Goal: Task Accomplishment & Management: Manage account settings

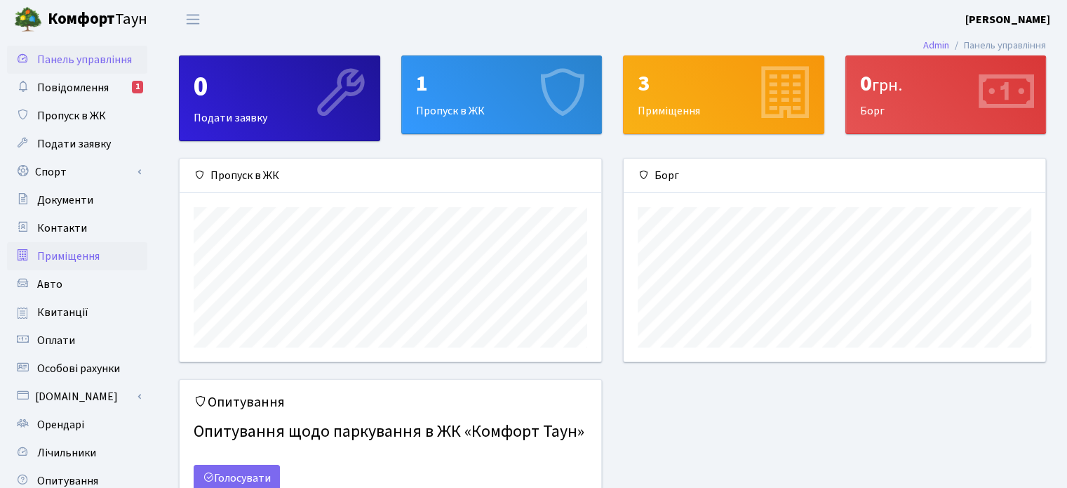
scroll to position [202, 421]
click at [57, 227] on span "Контакти" at bounding box center [62, 227] width 50 height 15
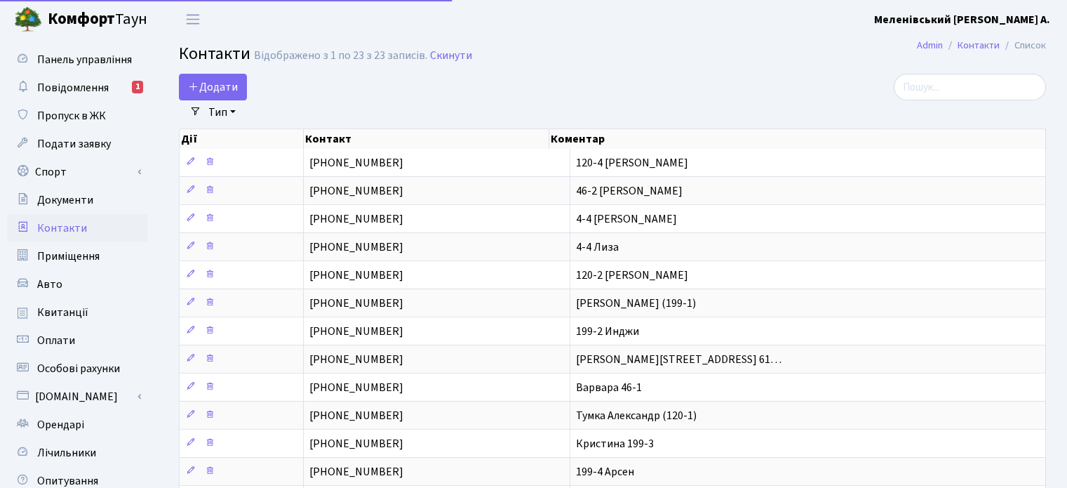
select select "25"
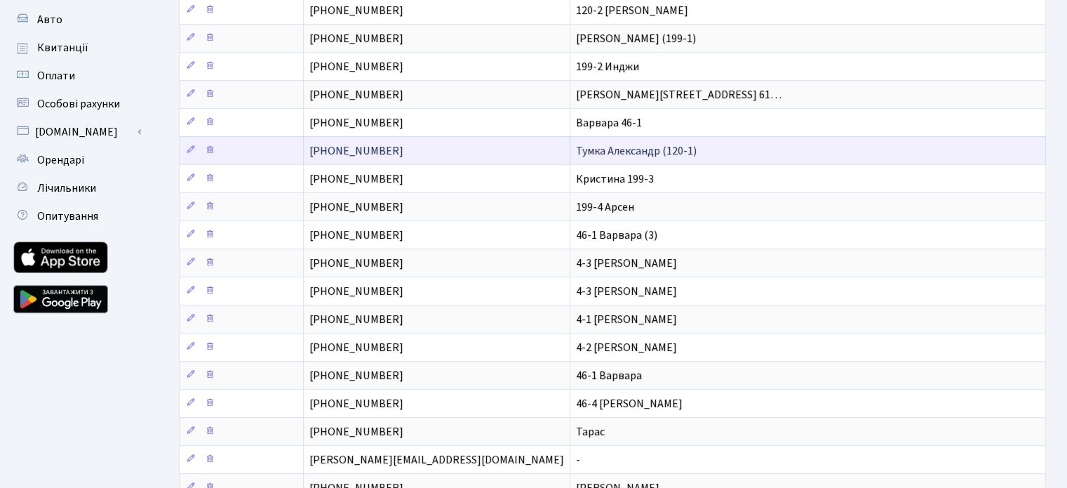
scroll to position [281, 0]
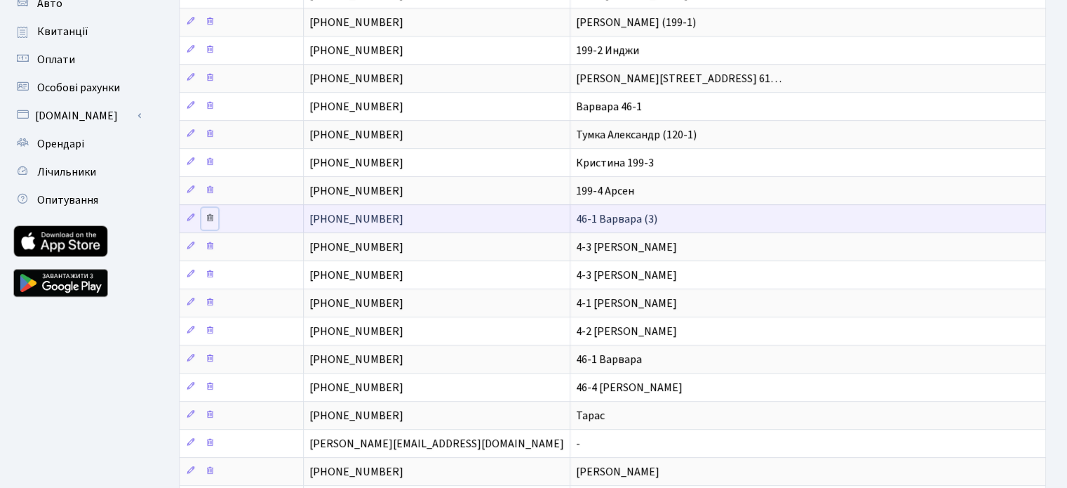
click at [211, 213] on icon at bounding box center [210, 218] width 10 height 10
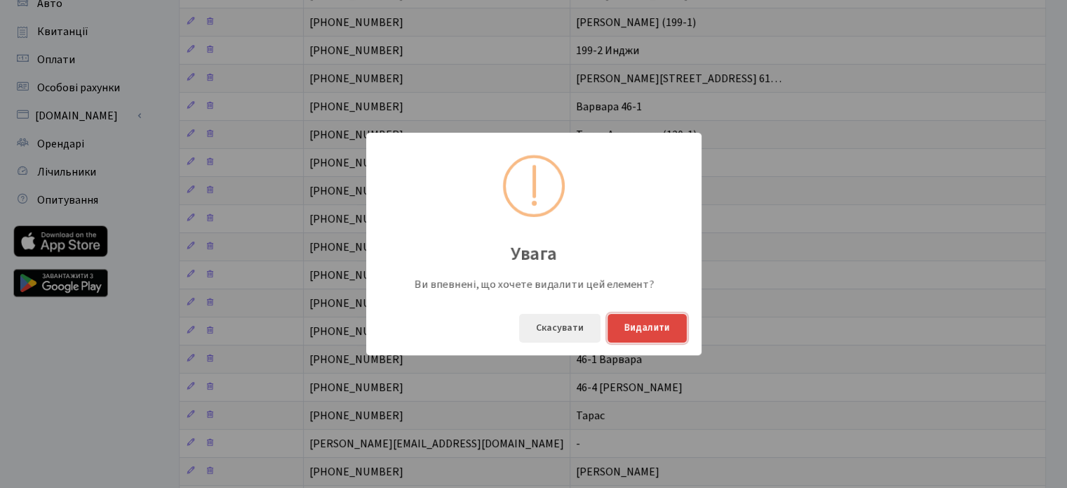
click at [662, 327] on button "Видалити" at bounding box center [646, 328] width 79 height 29
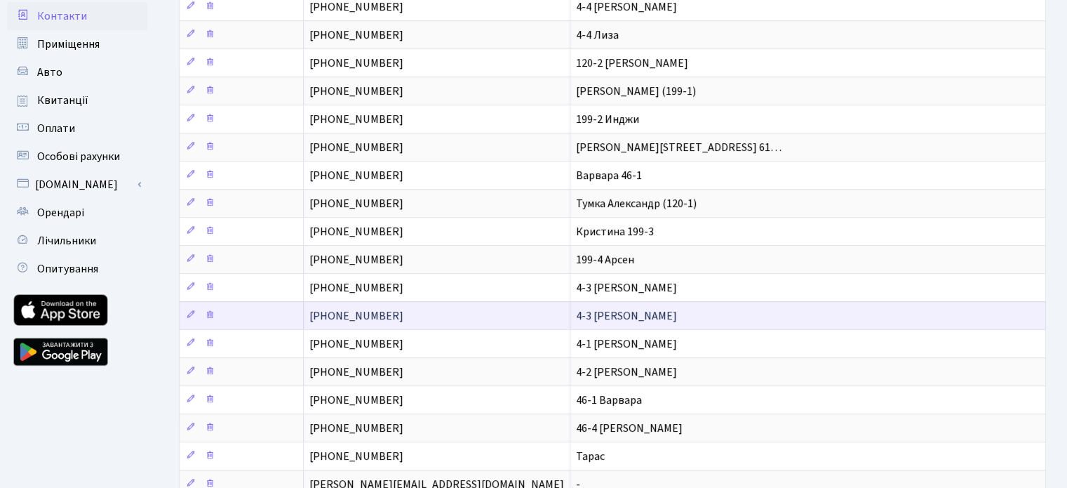
scroll to position [210, 0]
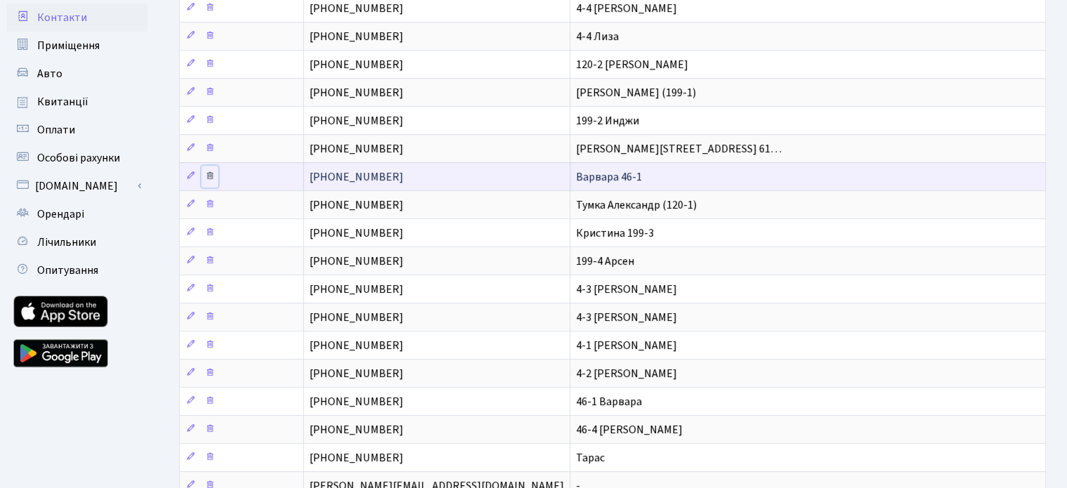
click at [210, 170] on icon at bounding box center [210, 175] width 10 height 10
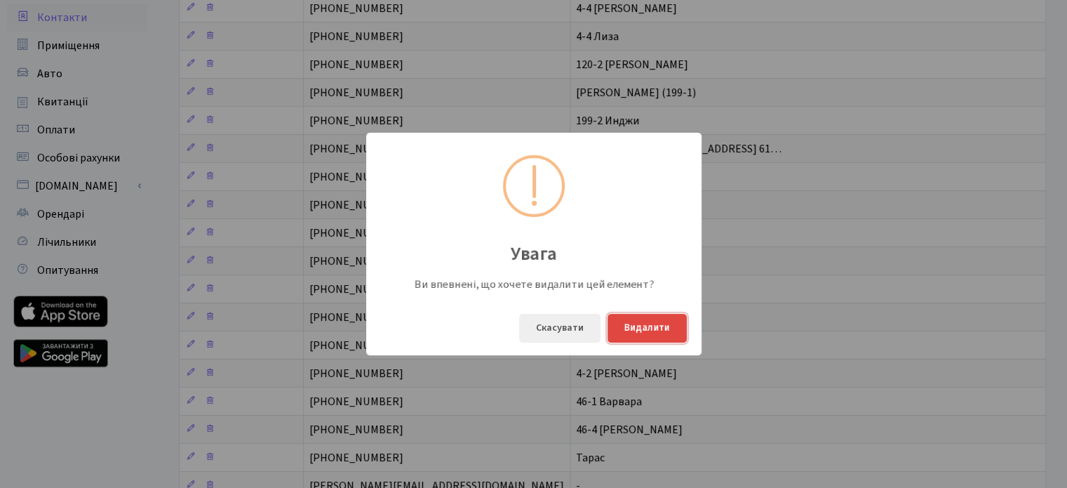
click at [651, 328] on button "Видалити" at bounding box center [646, 328] width 79 height 29
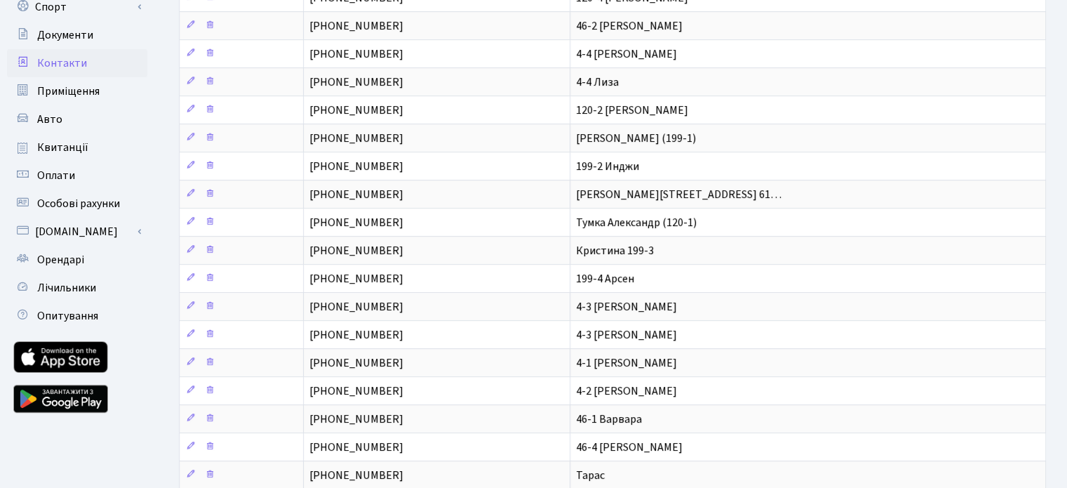
scroll to position [0, 0]
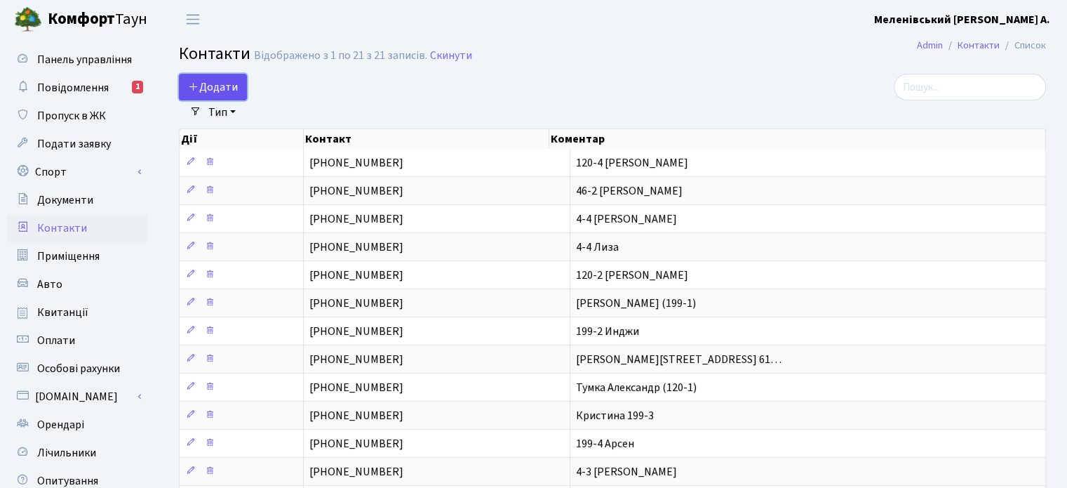
click at [227, 88] on span "Додати" at bounding box center [213, 86] width 50 height 15
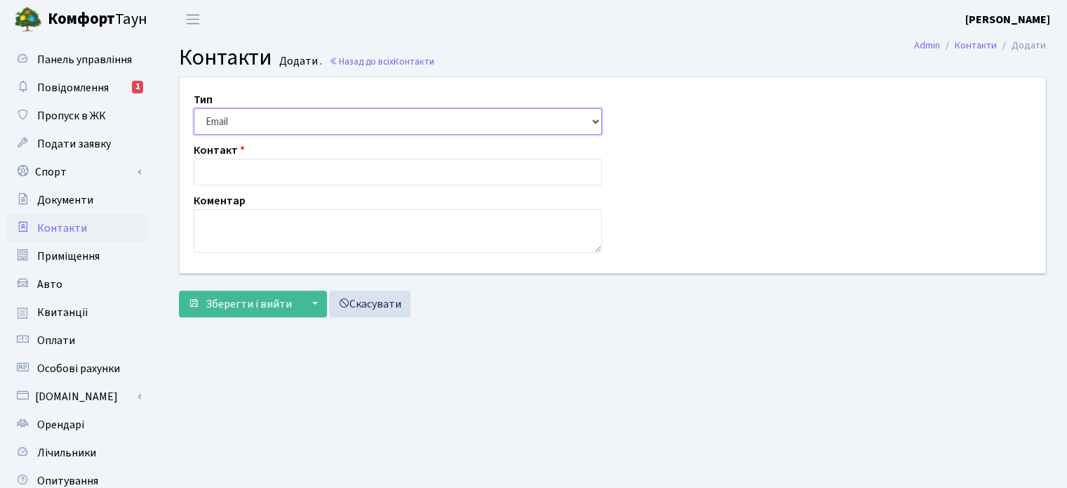
click at [311, 123] on select "Email Телефон" at bounding box center [398, 121] width 408 height 27
select select "1"
click at [194, 108] on select "Email Телефон" at bounding box center [398, 121] width 408 height 27
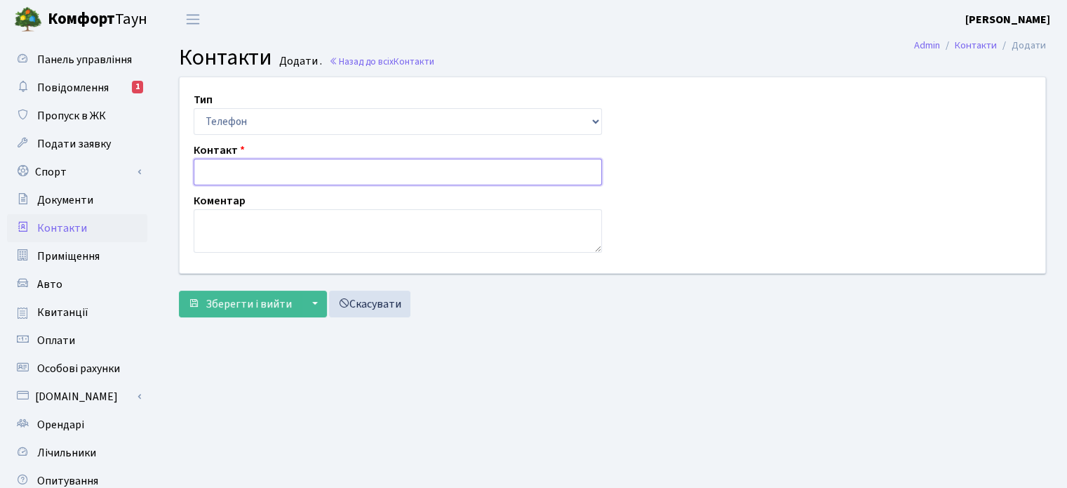
click at [265, 174] on input "text" at bounding box center [398, 172] width 408 height 27
type input "+30934492281"
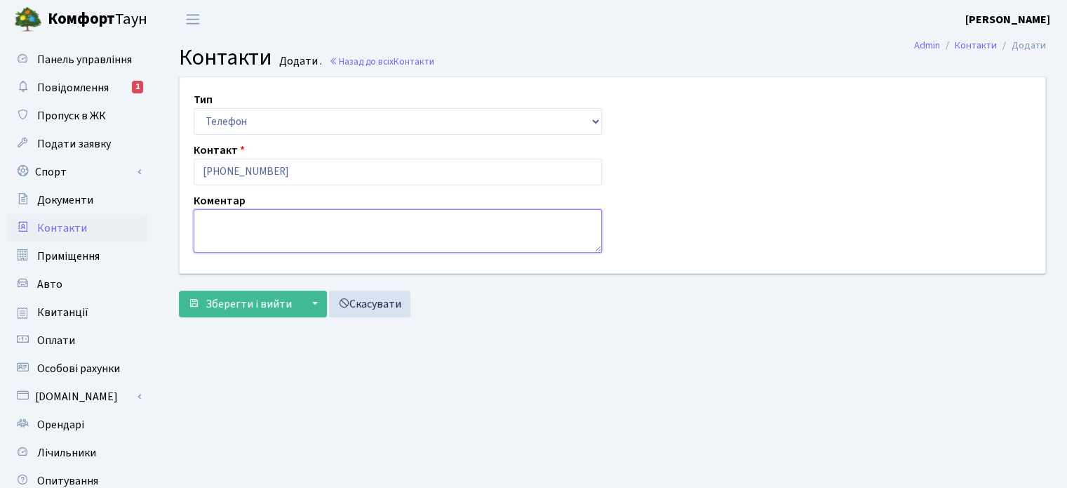
click at [264, 232] on textarea at bounding box center [398, 230] width 408 height 43
click at [221, 219] on textarea "41-1 Варвара (" at bounding box center [398, 230] width 408 height 43
click at [270, 225] on textarea "41-3 Варвара (" at bounding box center [398, 230] width 408 height 43
type textarea "41-3 Варвара"
click at [238, 301] on span "Зберегти і вийти" at bounding box center [249, 303] width 86 height 15
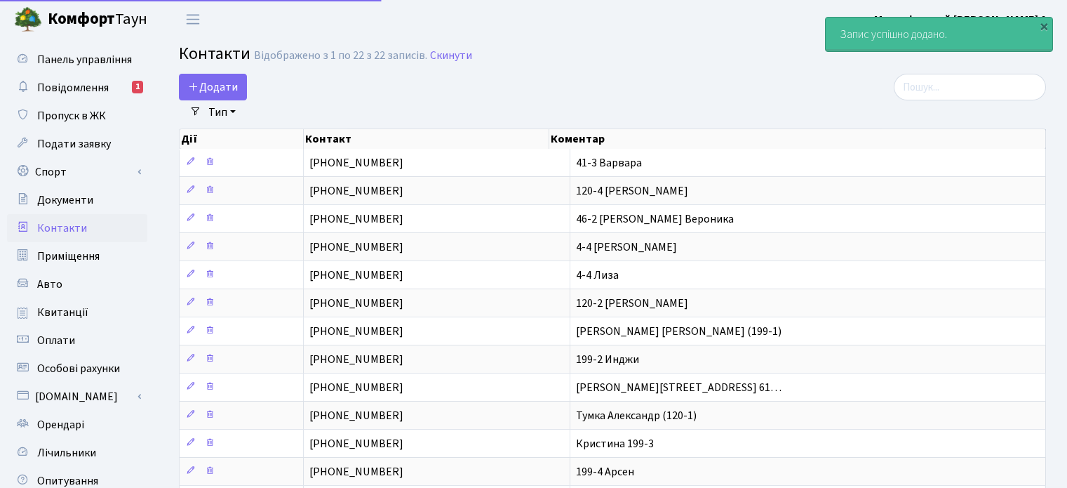
select select "25"
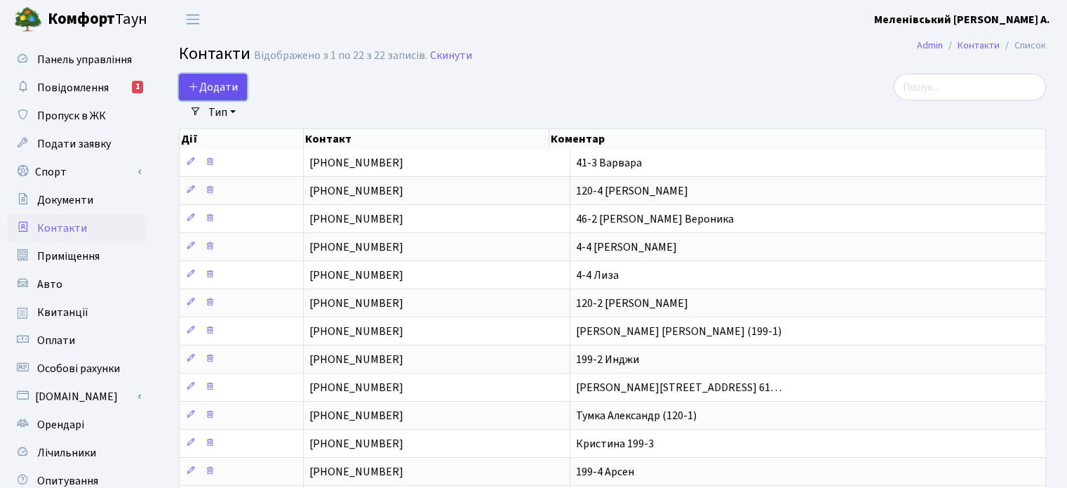
click at [210, 86] on span "Додати" at bounding box center [213, 86] width 50 height 15
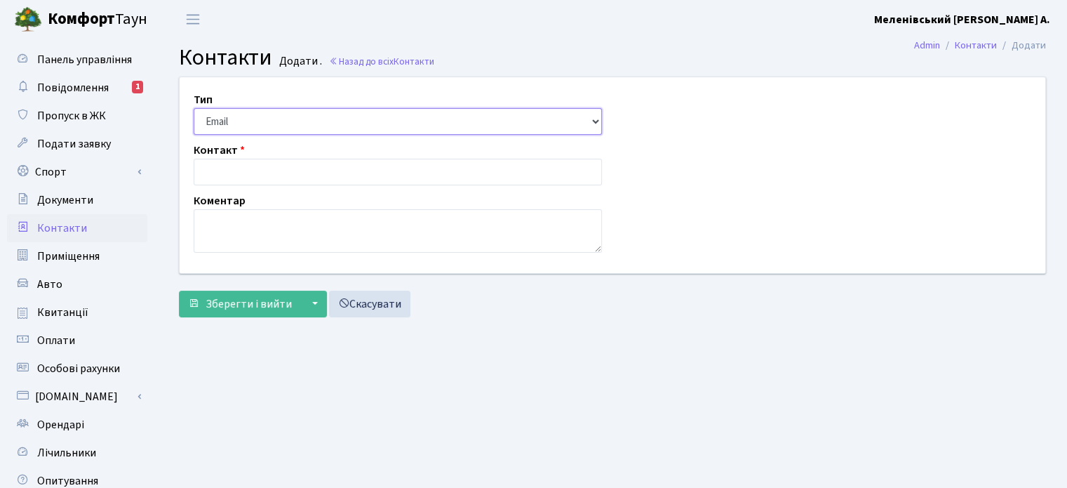
drag, startPoint x: 238, startPoint y: 116, endPoint x: 238, endPoint y: 126, distance: 9.8
click at [238, 116] on select "Email Телефон" at bounding box center [398, 121] width 408 height 27
select select "1"
click at [194, 108] on select "Email Телефон" at bounding box center [398, 121] width 408 height 27
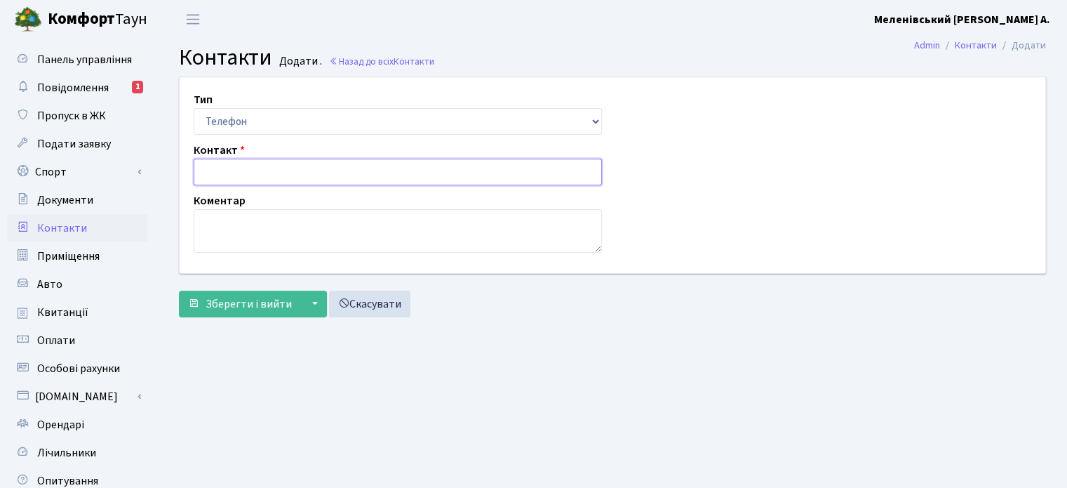
click at [238, 171] on input "text" at bounding box center [398, 172] width 408 height 27
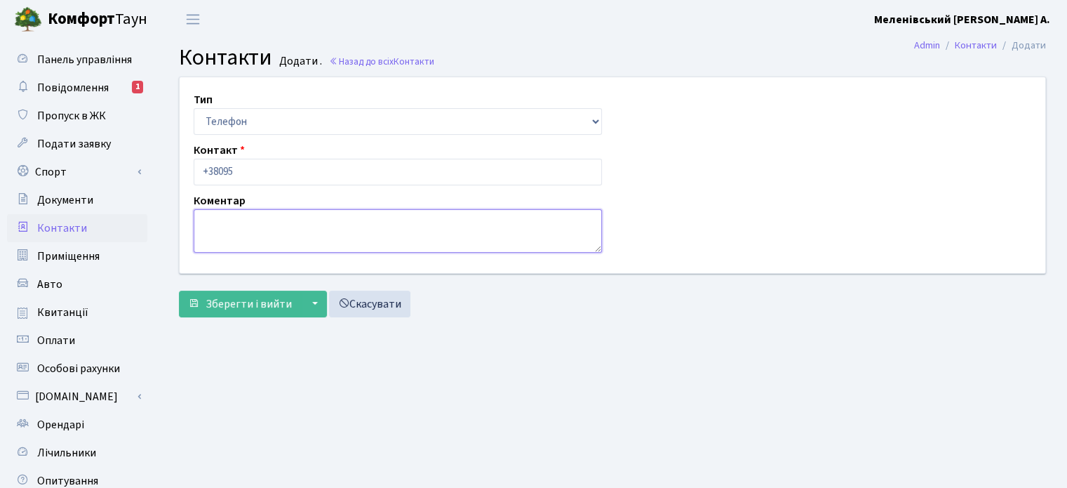
click at [267, 230] on textarea at bounding box center [398, 230] width 408 height 43
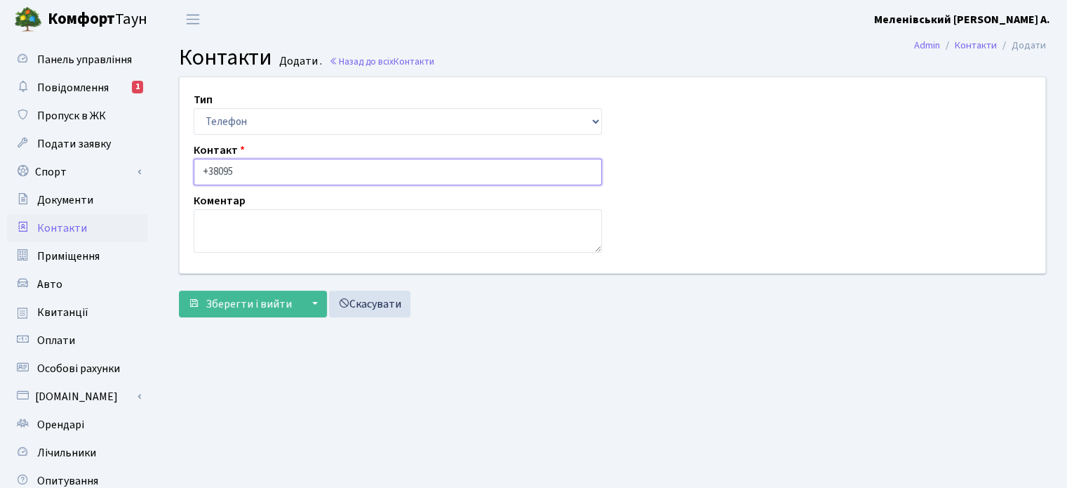
click at [237, 170] on input "+38095" at bounding box center [398, 172] width 408 height 27
type input "[PHONE_NUMBER]"
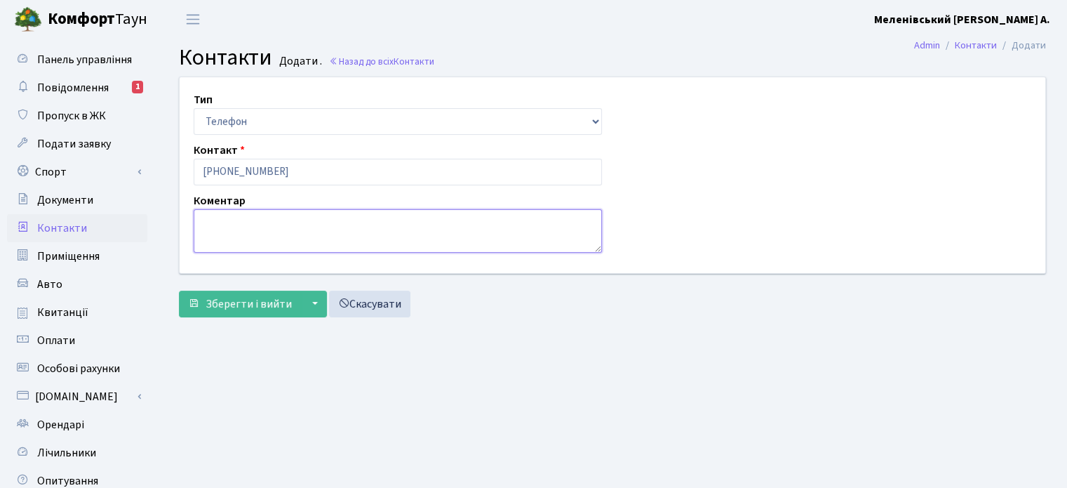
click at [227, 218] on textarea at bounding box center [398, 230] width 408 height 43
type textarea "46-1 [DEMOGRAPHIC_DATA] (1)"
click at [237, 300] on span "Зберегти і вийти" at bounding box center [249, 303] width 86 height 15
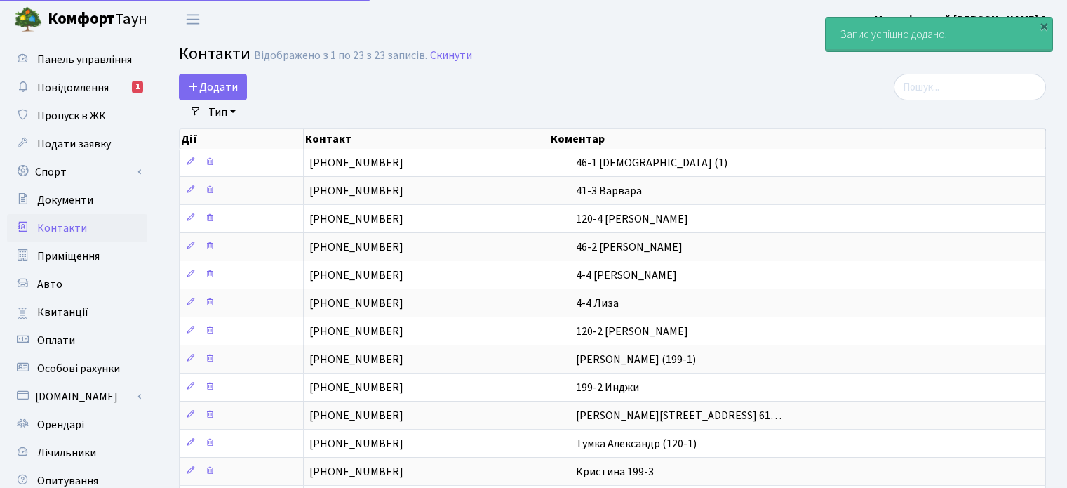
select select "25"
